Goal: Find specific page/section: Find specific page/section

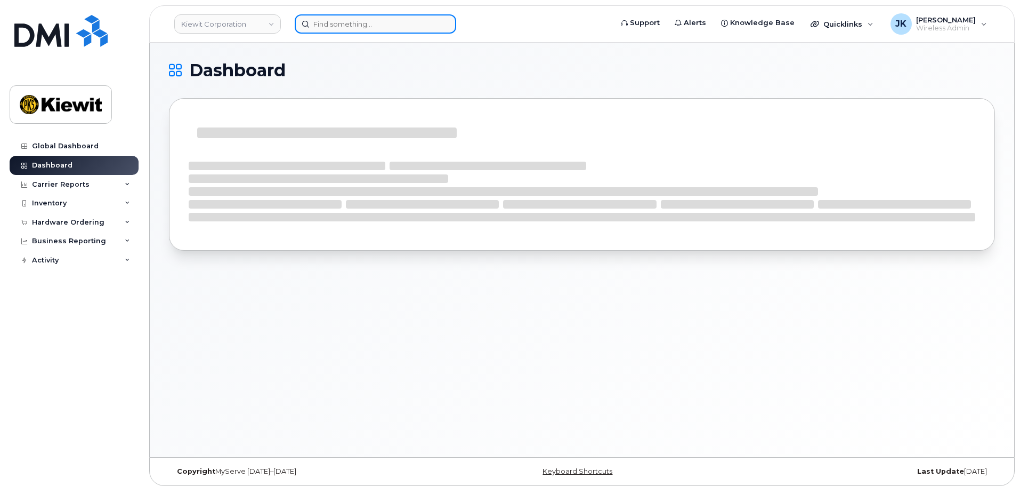
click at [340, 22] on input at bounding box center [376, 23] width 162 height 19
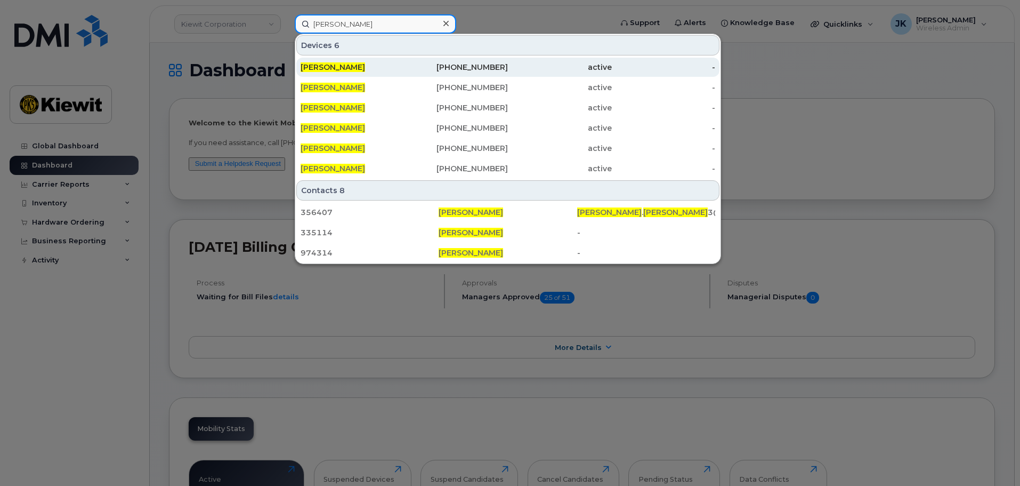
type input "david bailey"
click at [368, 71] on div "[PERSON_NAME]" at bounding box center [353, 67] width 104 height 11
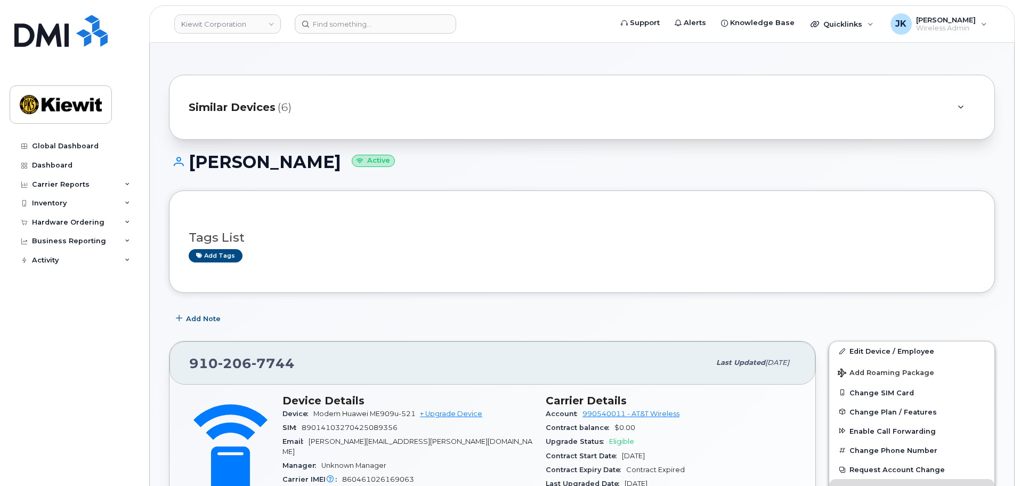
click at [287, 104] on span "(6)" at bounding box center [285, 107] width 14 height 15
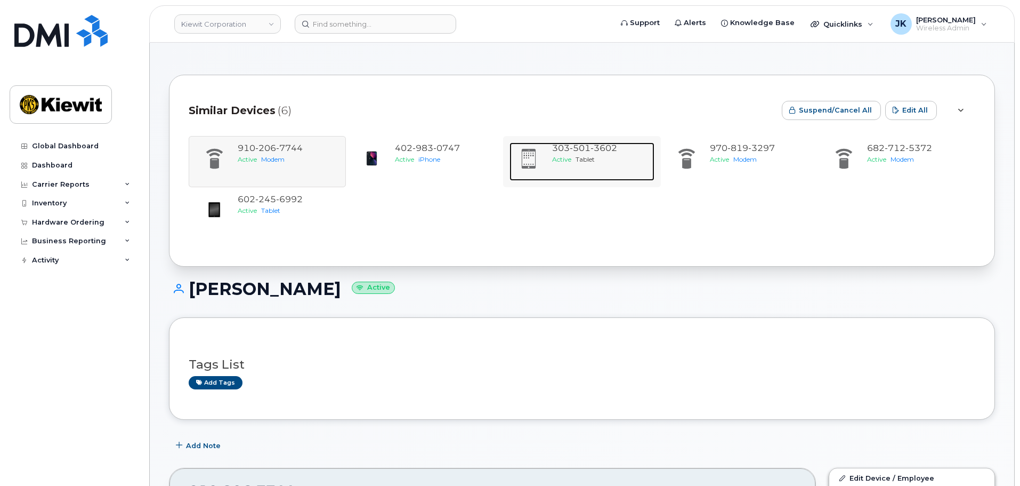
click at [524, 152] on span at bounding box center [528, 159] width 21 height 22
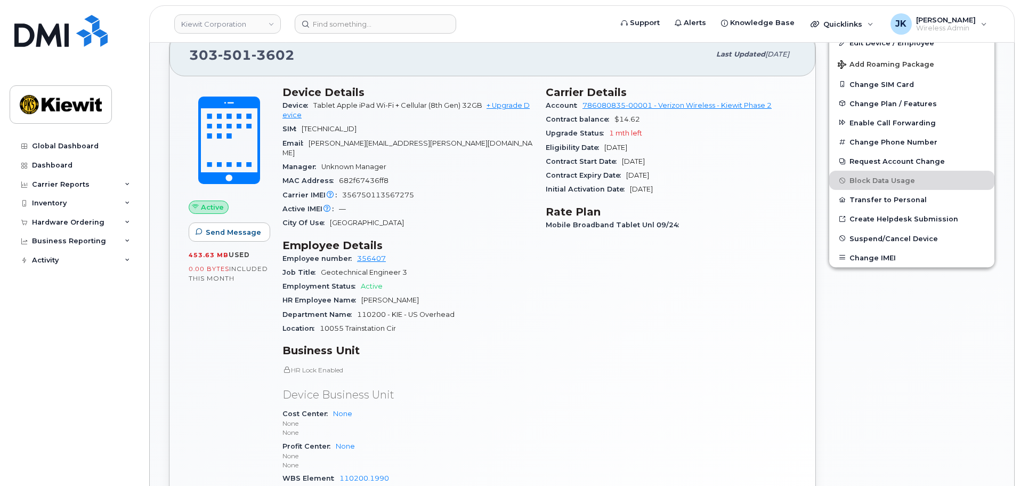
scroll to position [320, 0]
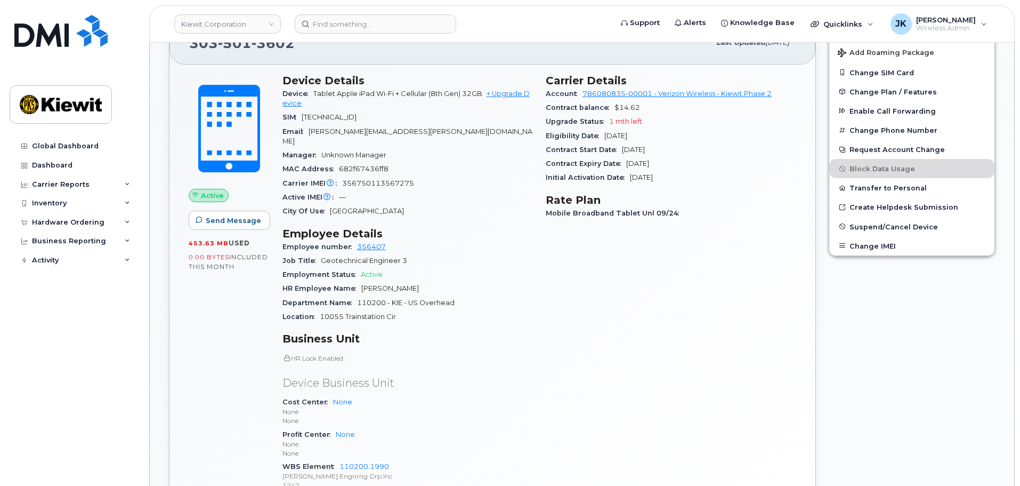
click at [517, 353] on p "HR Lock Enabled" at bounding box center [408, 357] width 251 height 9
click at [609, 287] on div "Carrier Details Account 786080835-00001 - Verizon Wireless - Kiewit Phase 2 Con…" at bounding box center [670, 287] width 263 height 439
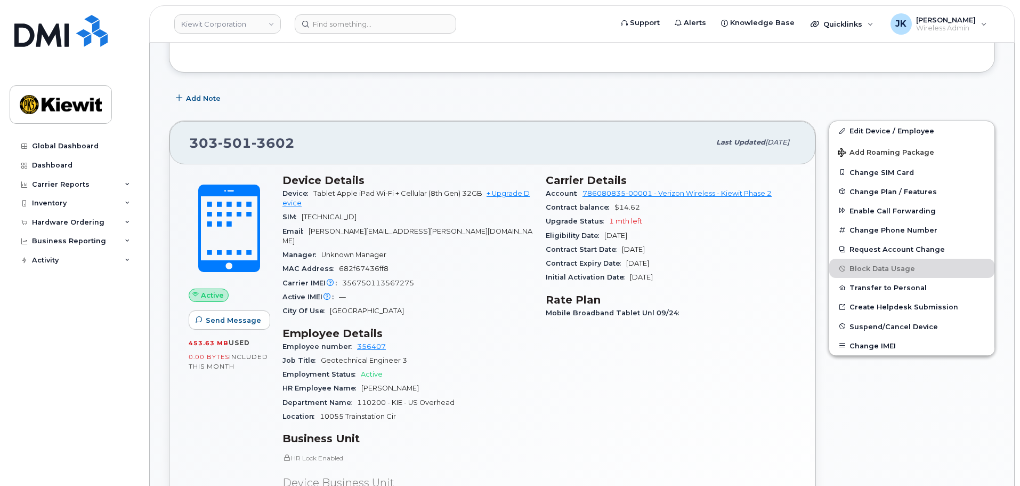
scroll to position [213, 0]
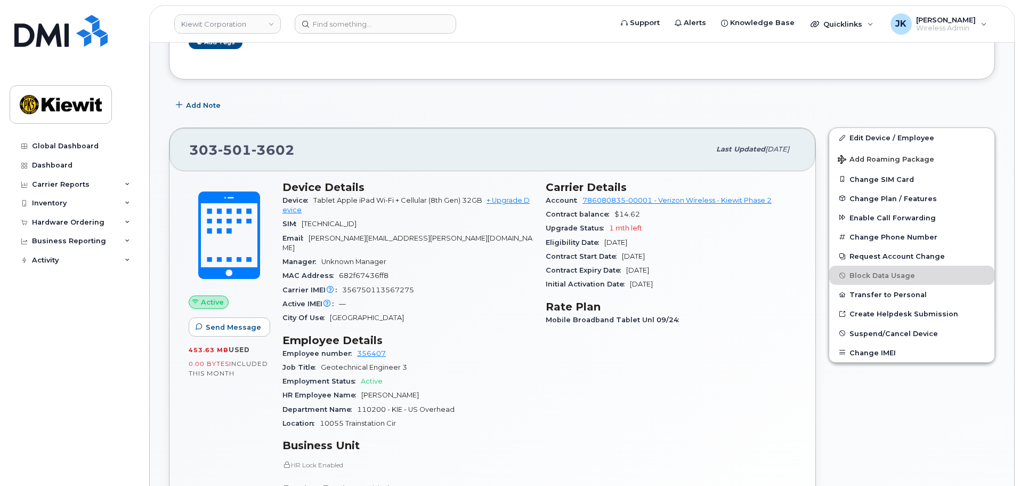
click at [600, 410] on div "Carrier Details Account 786080835-00001 - Verizon Wireless - Kiewit Phase 2 Con…" at bounding box center [670, 393] width 263 height 439
